Goal: Find specific page/section: Find specific page/section

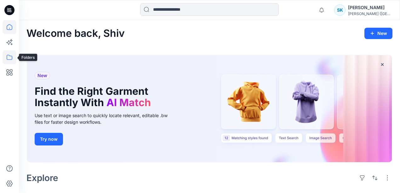
click at [10, 57] on icon at bounding box center [10, 57] width 14 height 14
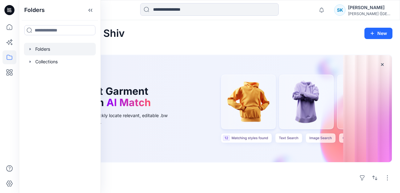
click at [50, 49] on div at bounding box center [60, 49] width 72 height 13
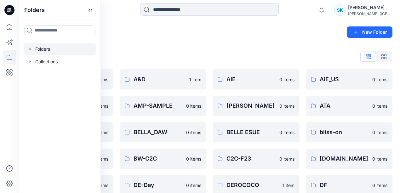
click at [135, 37] on div "Folders New Folder" at bounding box center [209, 32] width 381 height 24
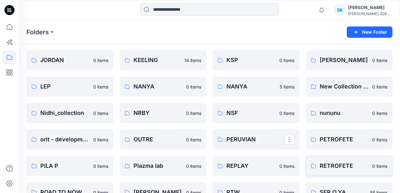
scroll to position [252, 0]
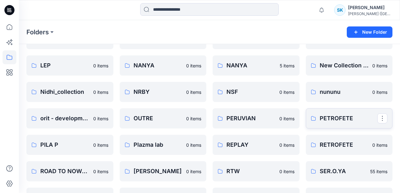
click at [339, 122] on p "PETROFETE" at bounding box center [348, 118] width 58 height 9
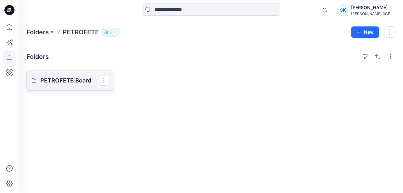
click at [58, 81] on p "PETROFETE Board" at bounding box center [69, 80] width 59 height 9
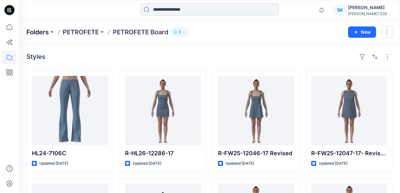
click at [39, 34] on p "Folders" at bounding box center [37, 32] width 22 height 9
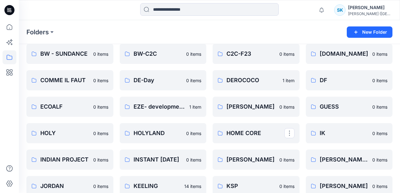
scroll to position [210, 0]
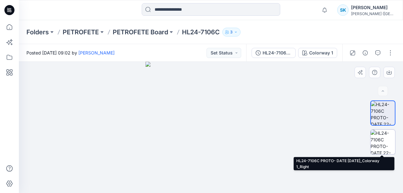
click at [376, 145] on img at bounding box center [382, 142] width 25 height 25
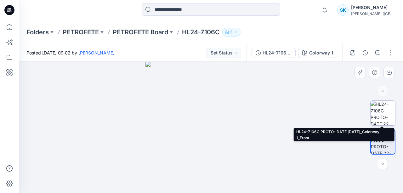
click at [381, 112] on img at bounding box center [382, 113] width 25 height 25
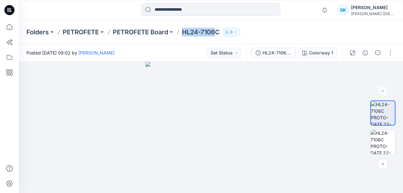
drag, startPoint x: 216, startPoint y: 32, endPoint x: 183, endPoint y: 32, distance: 33.4
click at [183, 32] on div "Folders PETROFETE PETROFETE Board HL24-7106C 3" at bounding box center [186, 32] width 320 height 9
drag, startPoint x: 221, startPoint y: 33, endPoint x: 185, endPoint y: 34, distance: 36.2
click at [185, 34] on div "Folders PETROFETE PETROFETE Board HL24-7106C 3" at bounding box center [186, 32] width 320 height 9
copy p "HL24-7106C"
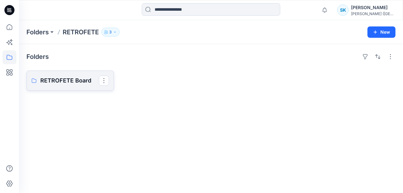
click at [67, 83] on p "RETROFETE Board" at bounding box center [69, 80] width 59 height 9
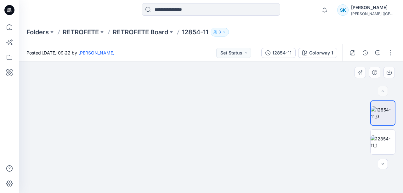
drag, startPoint x: 220, startPoint y: 140, endPoint x: 216, endPoint y: 81, distance: 59.0
click at [216, 81] on img at bounding box center [211, 43] width 250 height 299
